Goal: Entertainment & Leisure: Browse casually

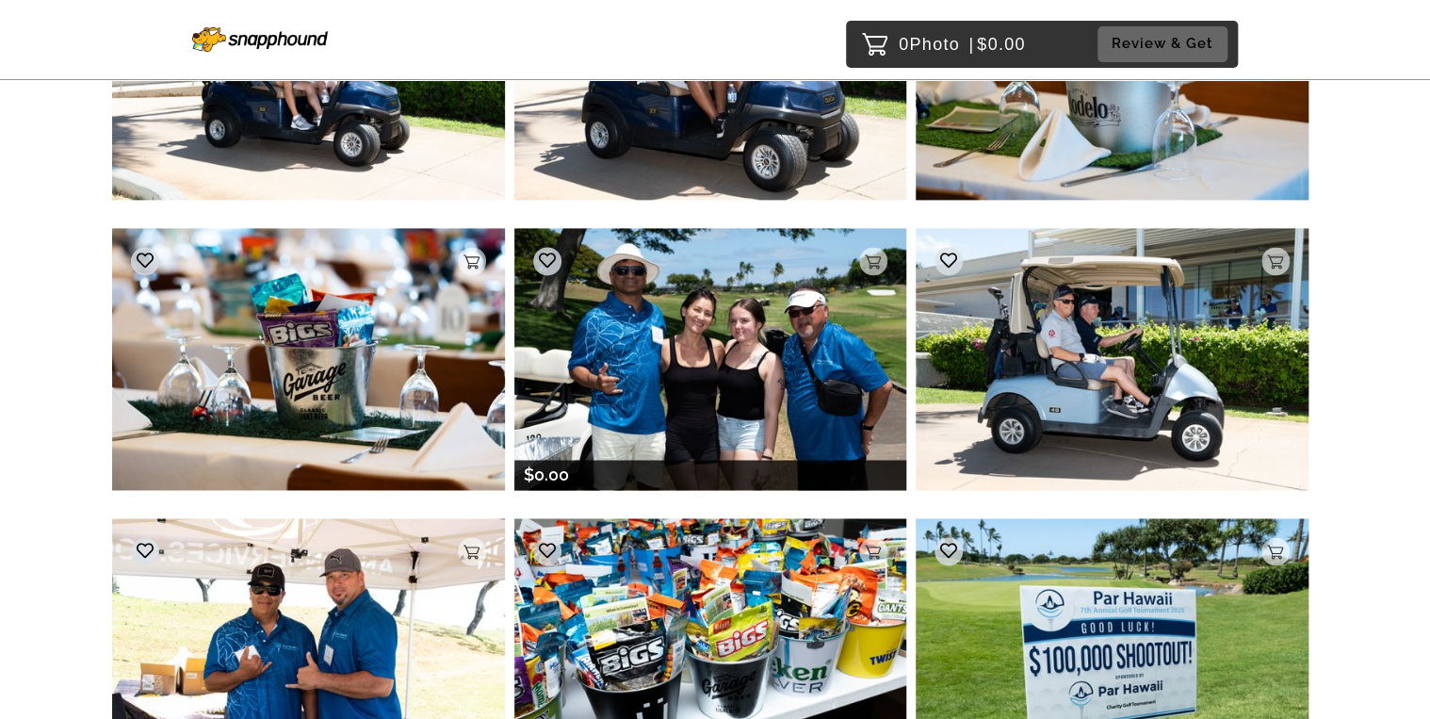
scroll to position [12028, 0]
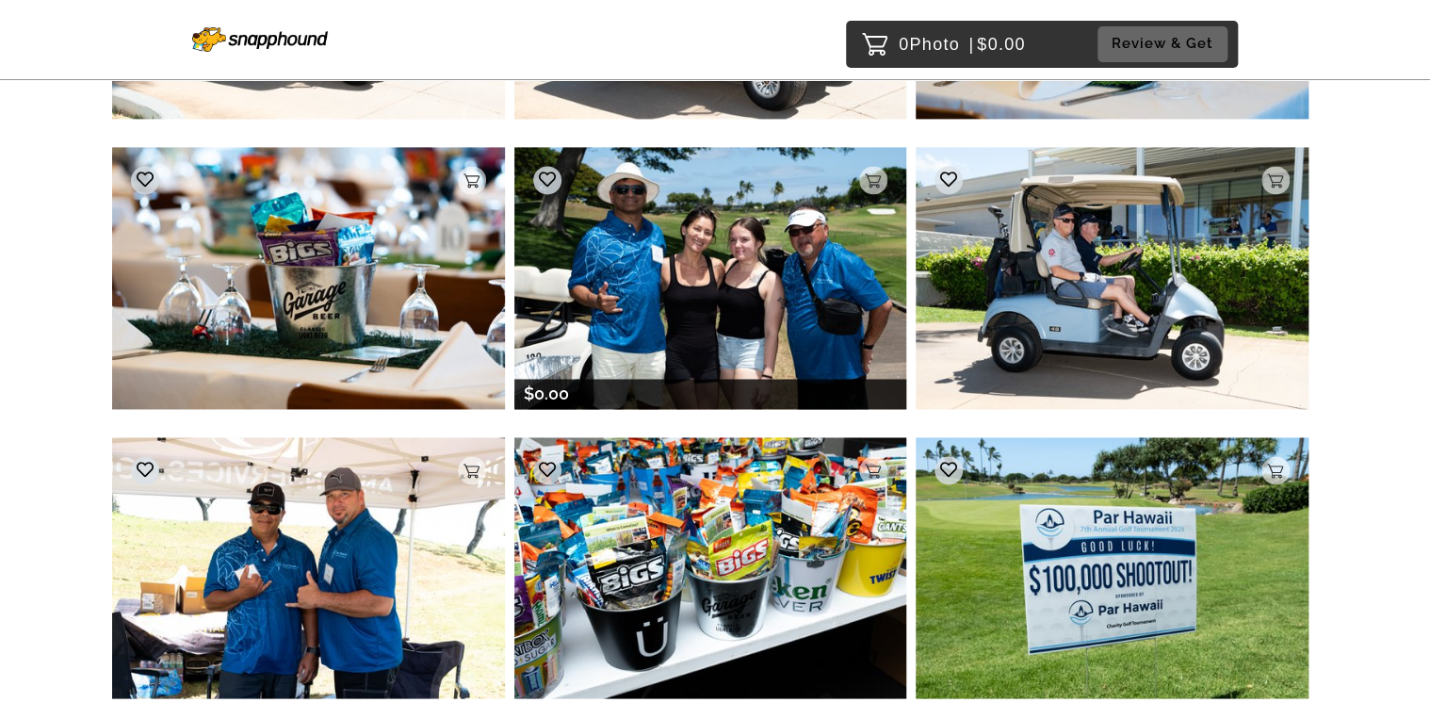
click at [691, 298] on img at bounding box center [710, 277] width 393 height 261
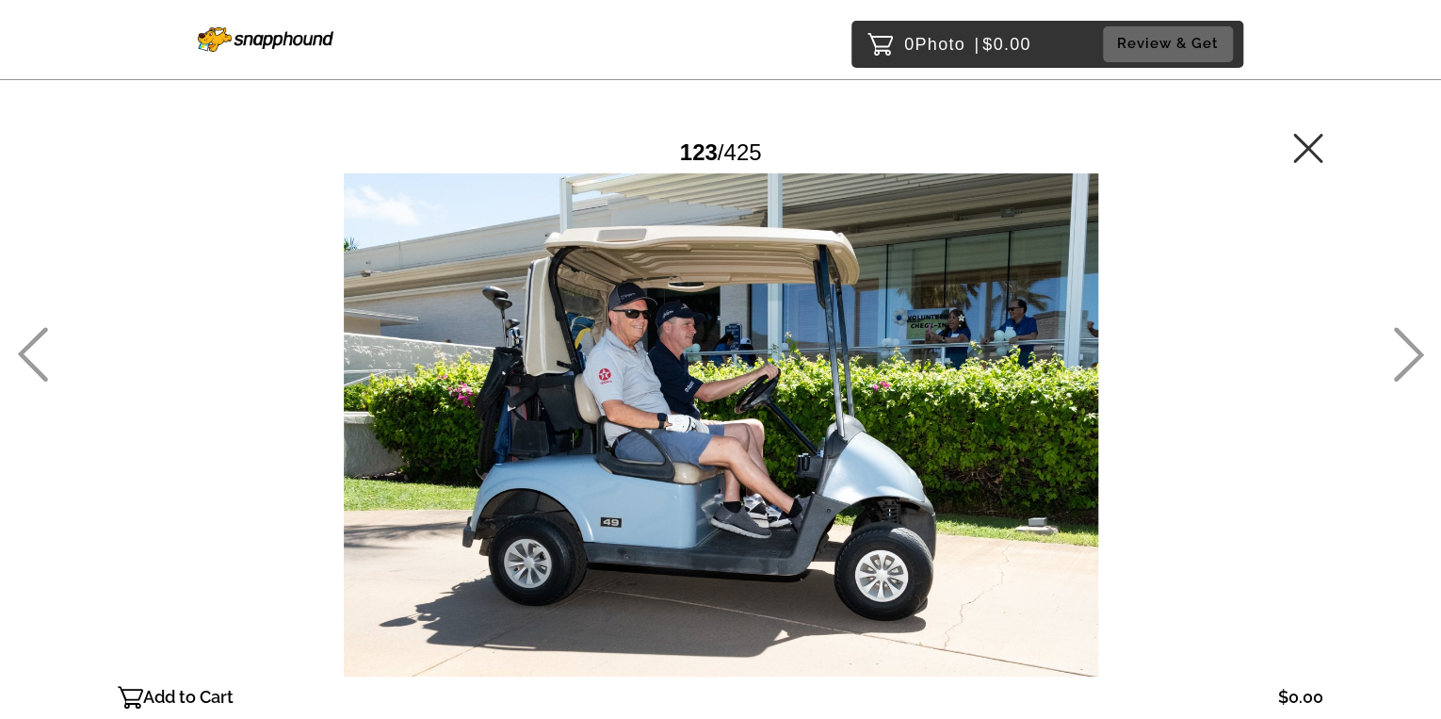
click at [29, 349] on icon at bounding box center [32, 354] width 31 height 55
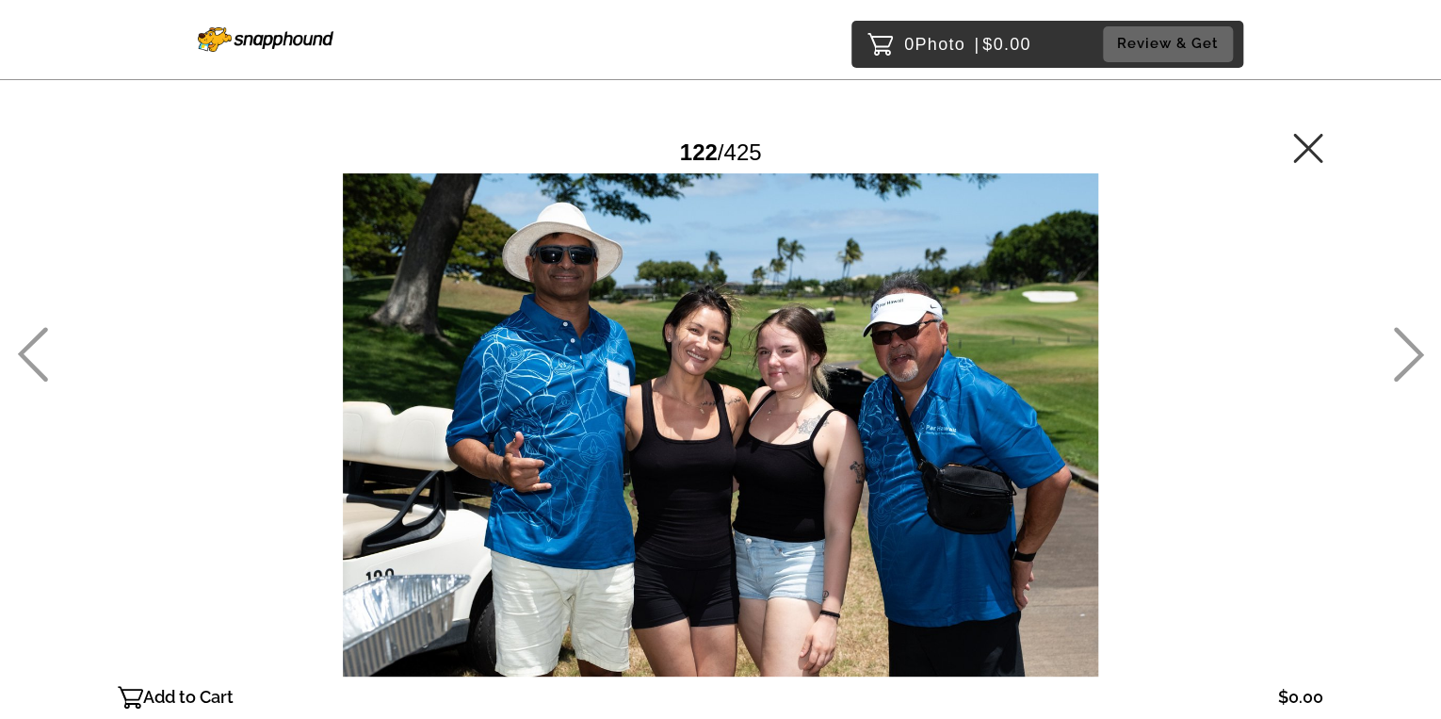
click at [1307, 154] on icon at bounding box center [1308, 148] width 30 height 30
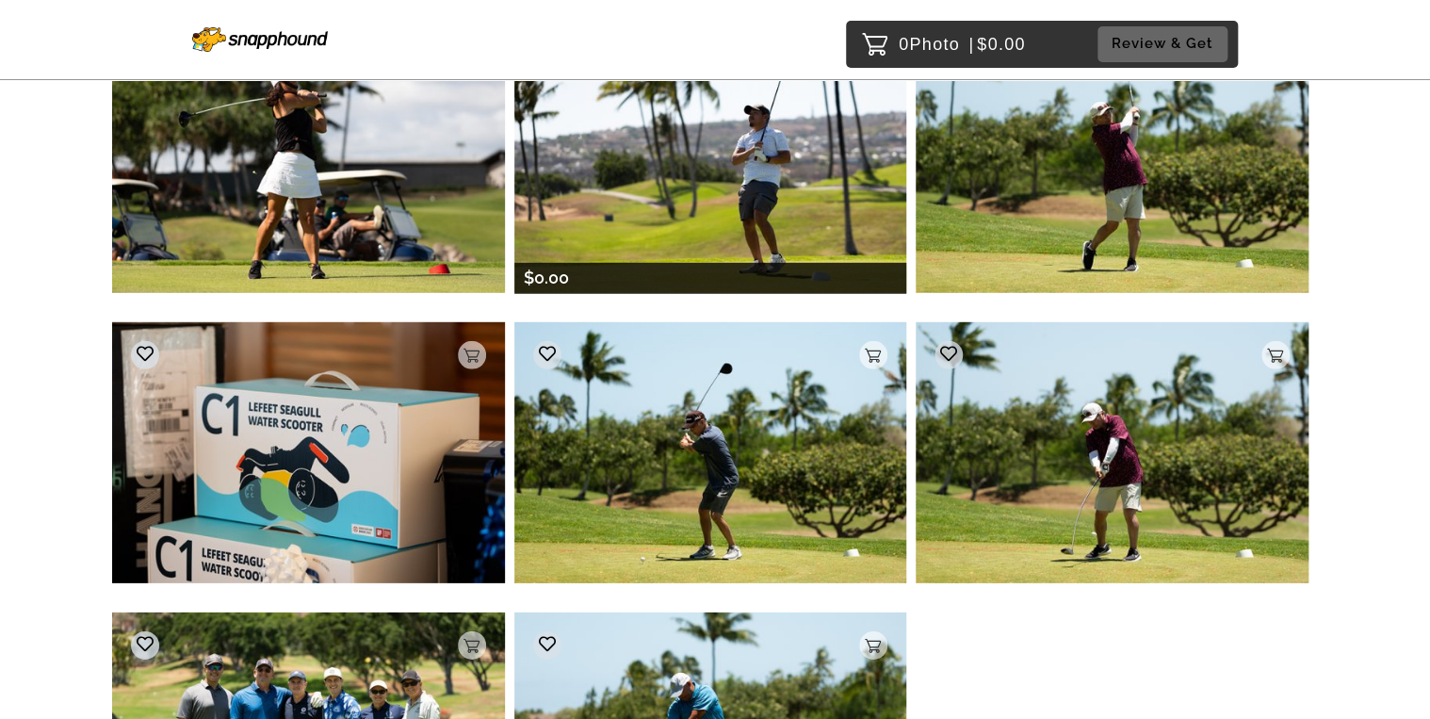
scroll to position [16910, 0]
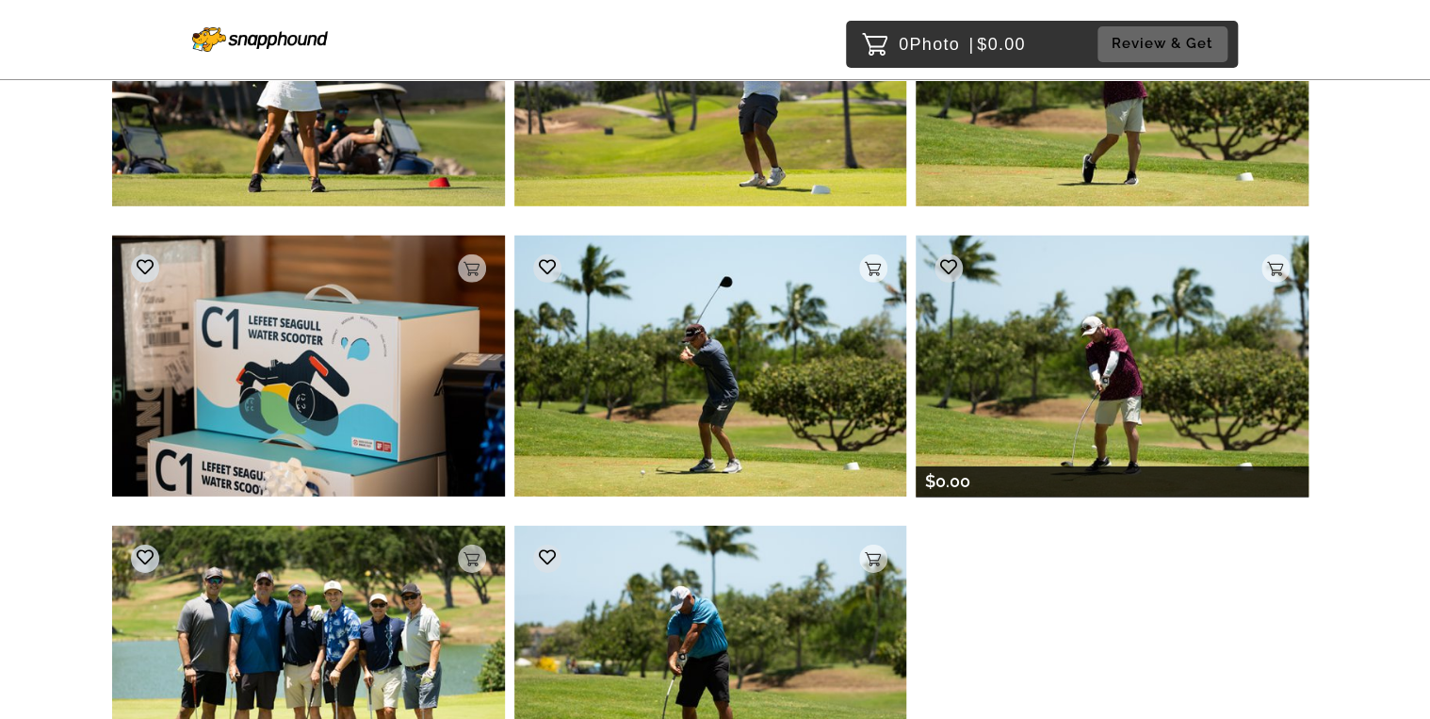
click at [1062, 364] on img at bounding box center [1111, 365] width 393 height 261
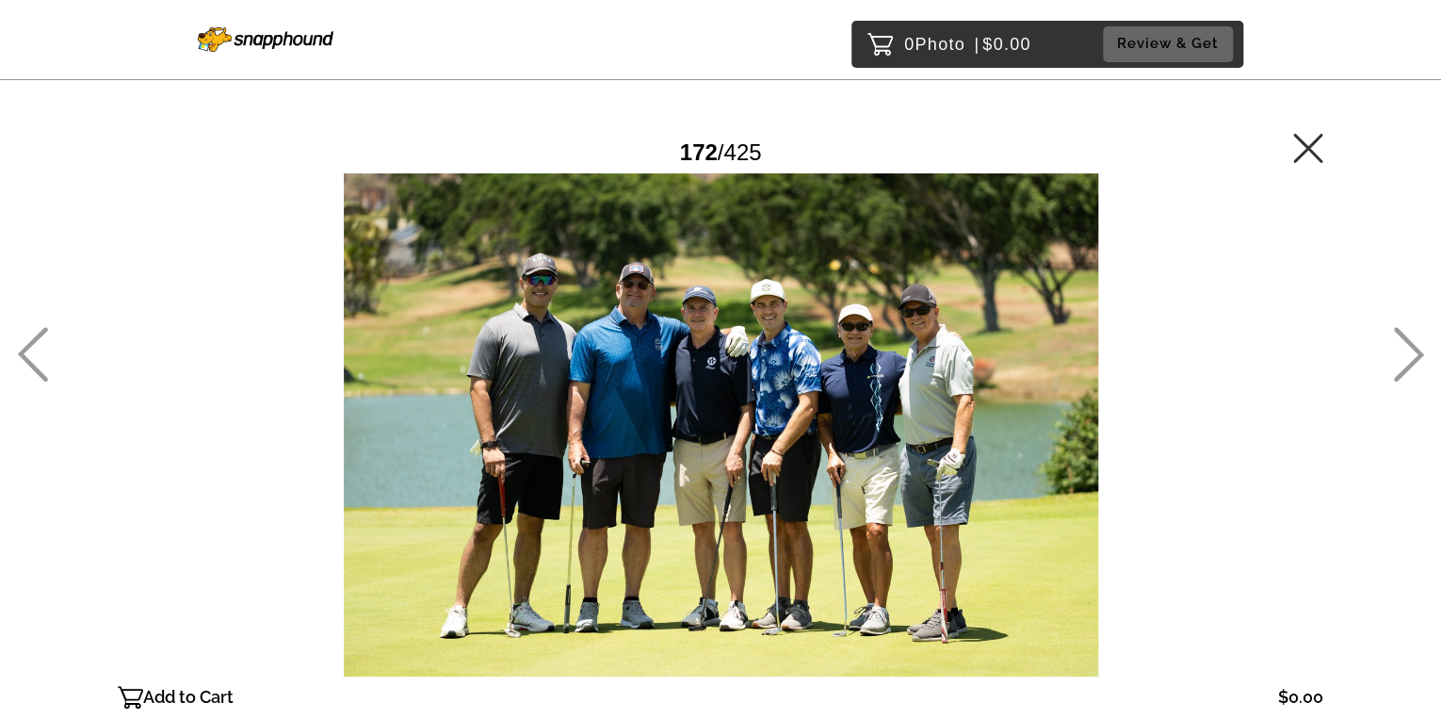
click at [29, 351] on icon at bounding box center [32, 354] width 31 height 55
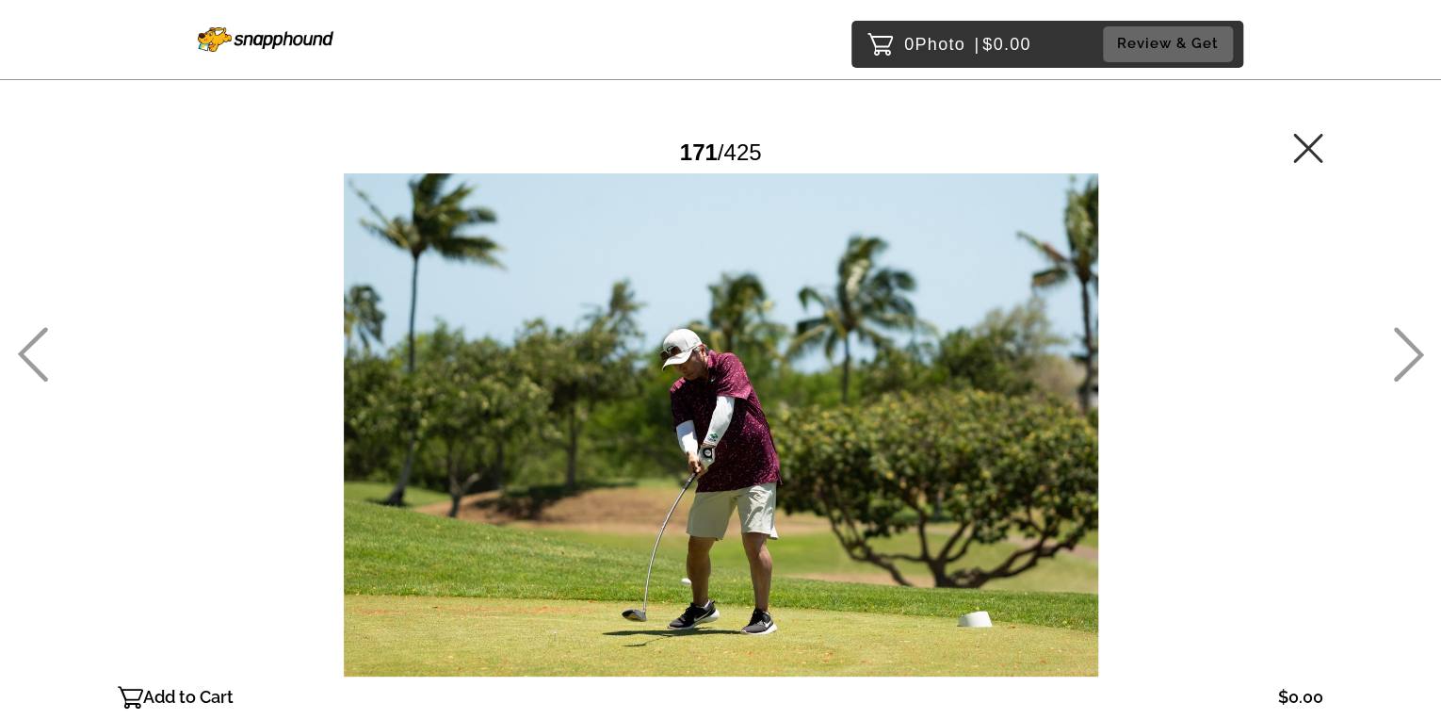
drag, startPoint x: 1385, startPoint y: 392, endPoint x: 1392, endPoint y: 380, distance: 13.1
click at [1386, 389] on main "Password Checker bypassed 171 / 425 Add to Cart $0.00 Gallery $0.00 Add" at bounding box center [720, 390] width 1356 height 781
click at [1393, 380] on icon at bounding box center [1408, 354] width 31 height 55
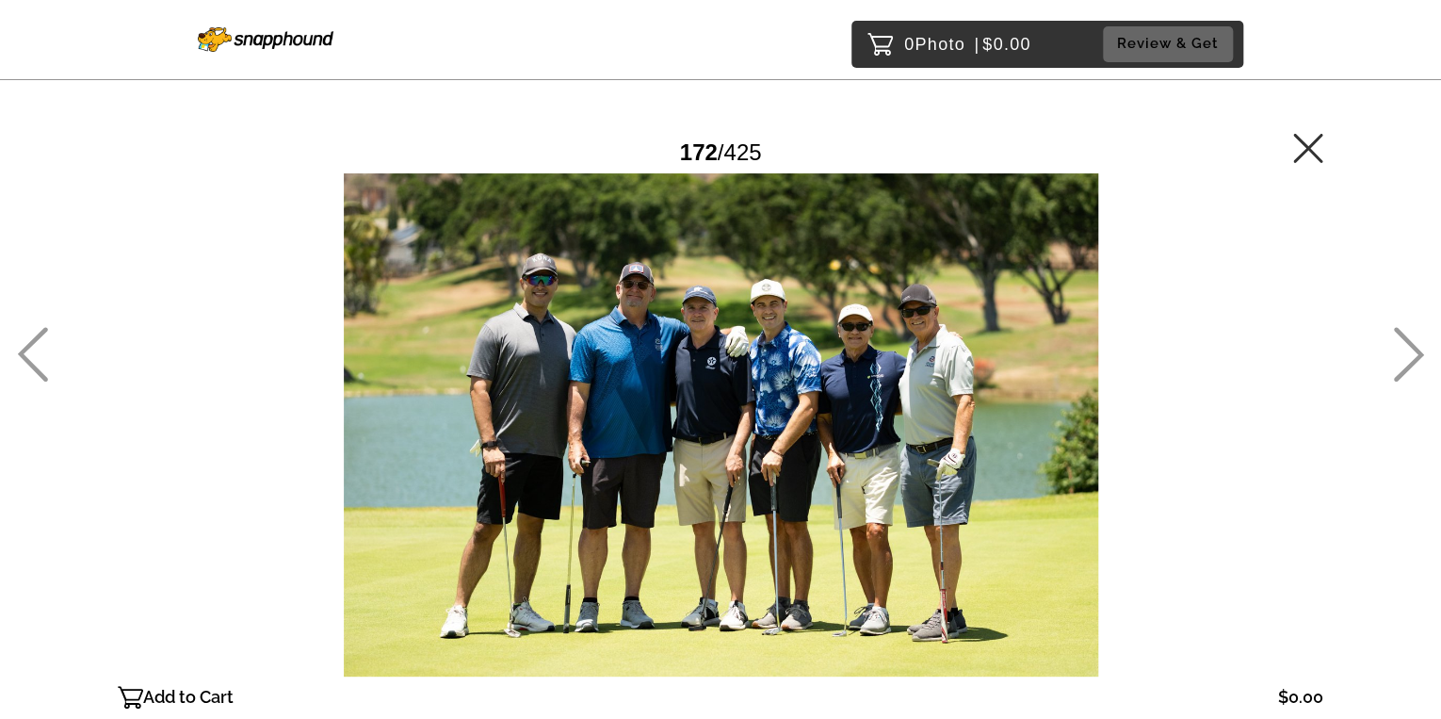
click at [1393, 380] on icon at bounding box center [1408, 354] width 31 height 55
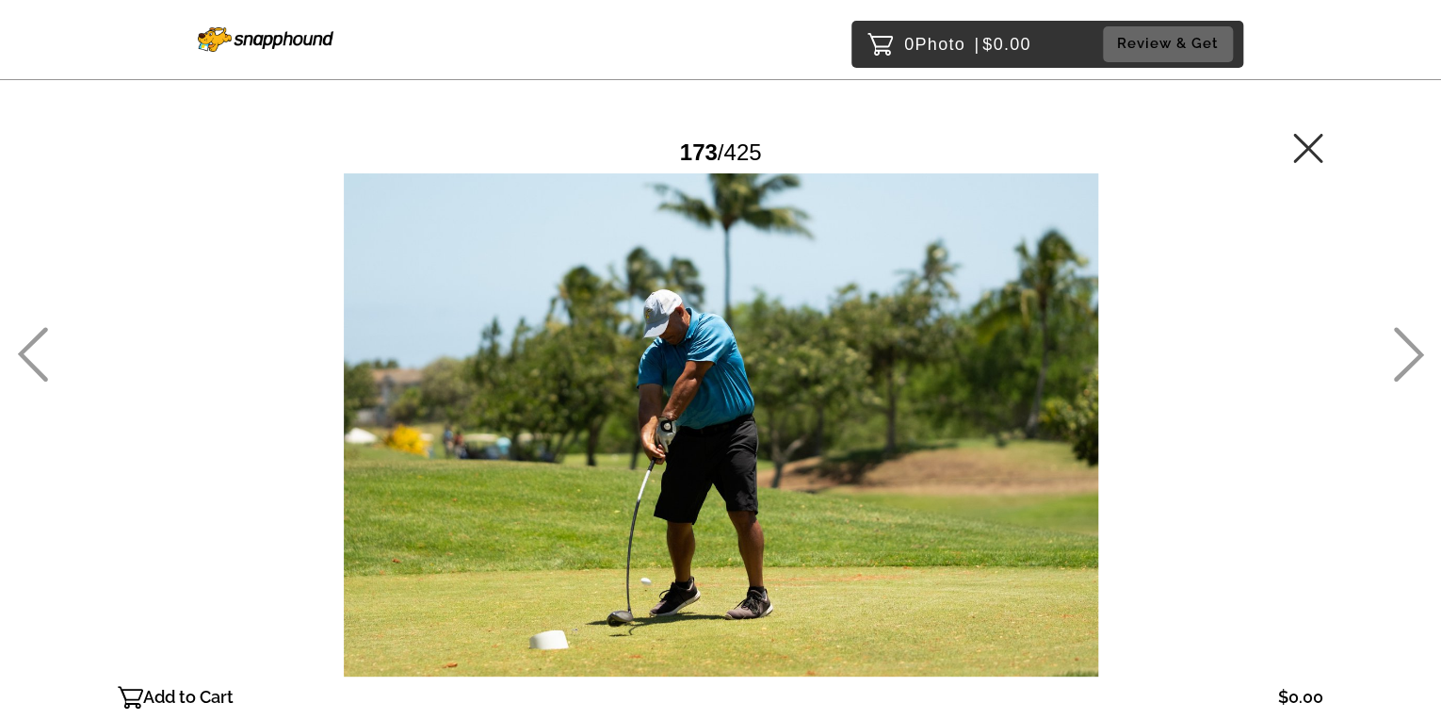
click at [1310, 147] on icon at bounding box center [1307, 147] width 29 height 29
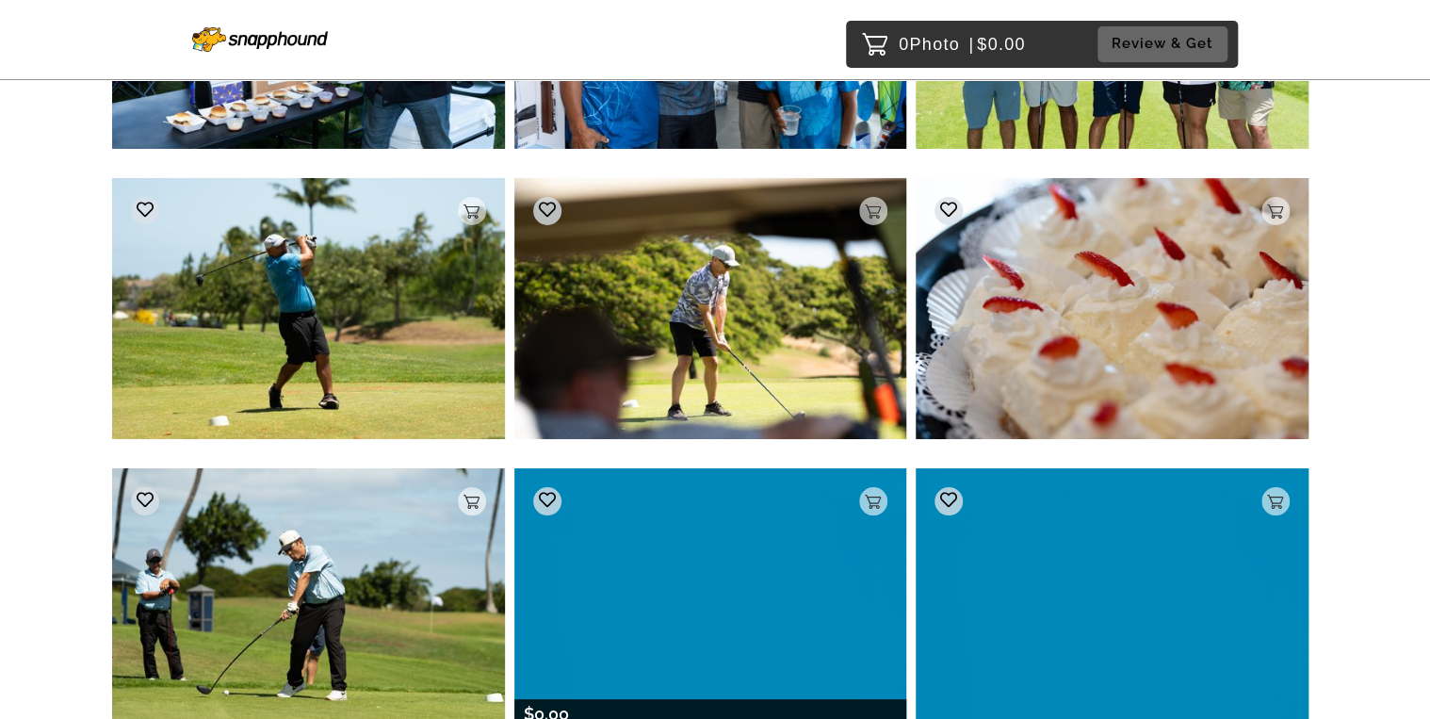
scroll to position [17673, 0]
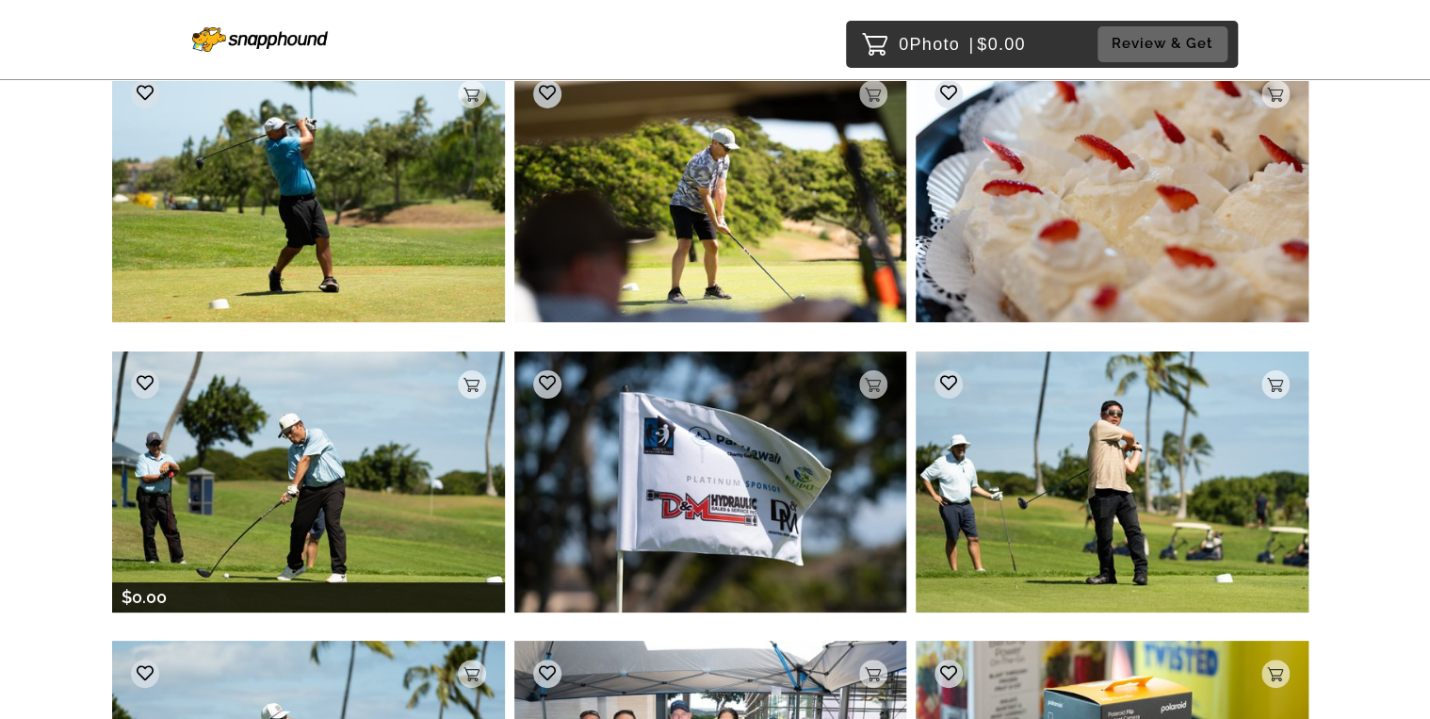
click at [320, 481] on img at bounding box center [308, 481] width 393 height 261
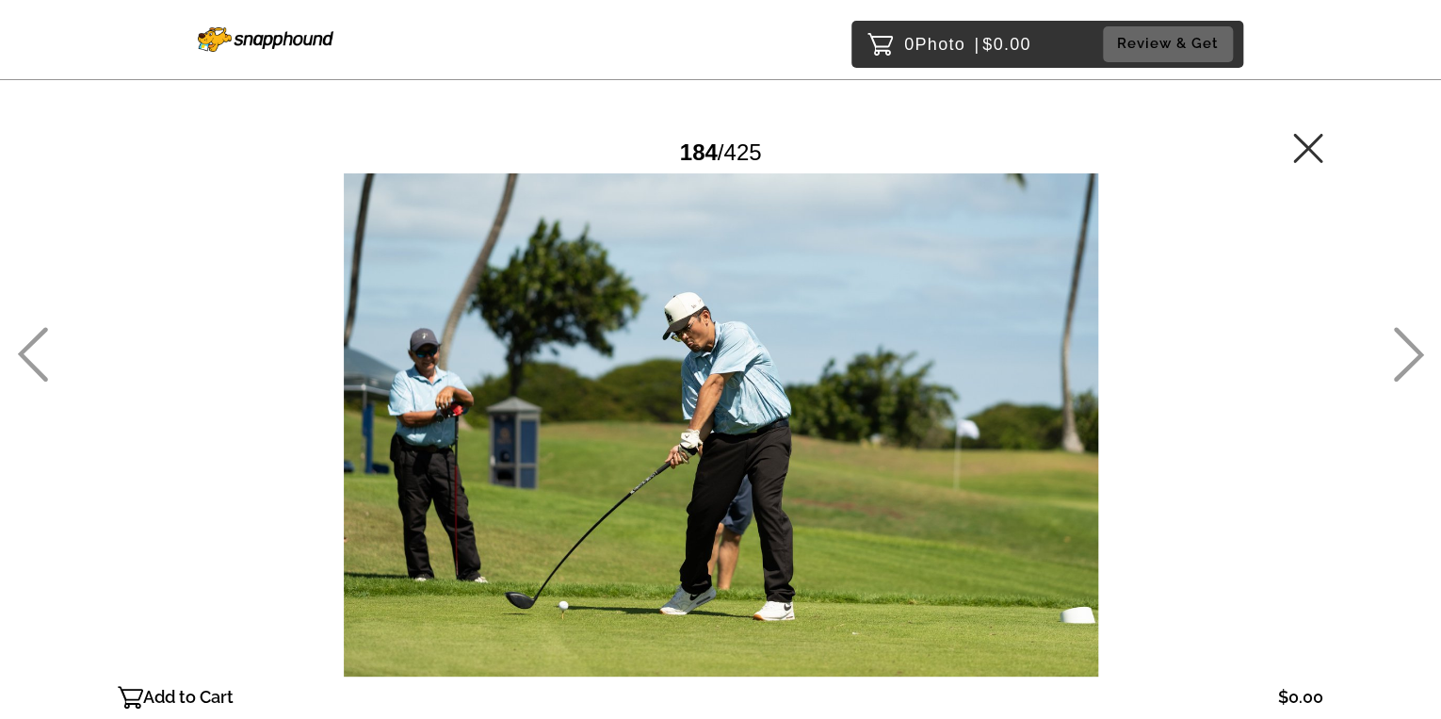
click at [1310, 136] on icon at bounding box center [1308, 148] width 30 height 30
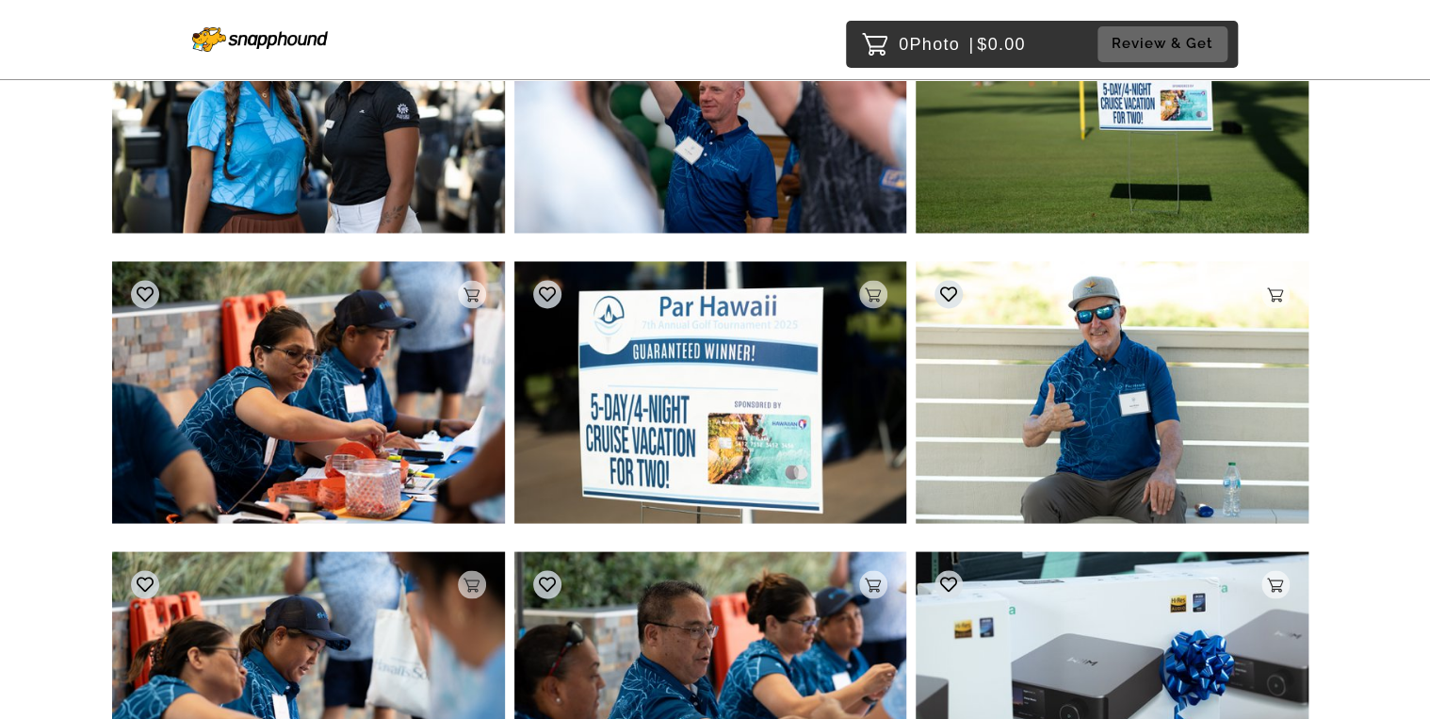
scroll to position [41971, 0]
